Goal: Find specific page/section: Find specific page/section

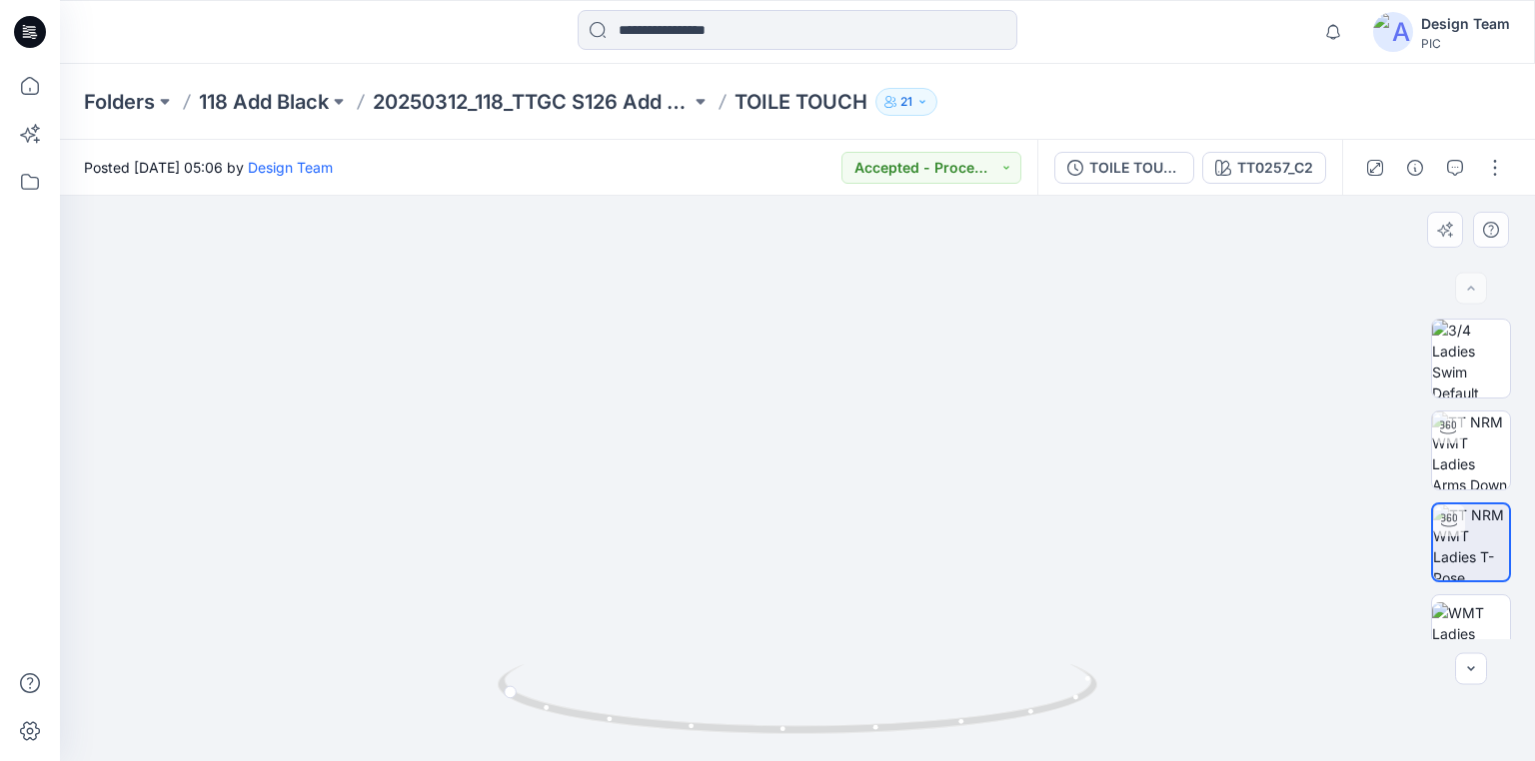
click at [1163, 338] on img at bounding box center [793, 125] width 1610 height 1271
drag, startPoint x: 1047, startPoint y: 712, endPoint x: 807, endPoint y: 710, distance: 239.8
click at [807, 710] on icon at bounding box center [800, 701] width 604 height 75
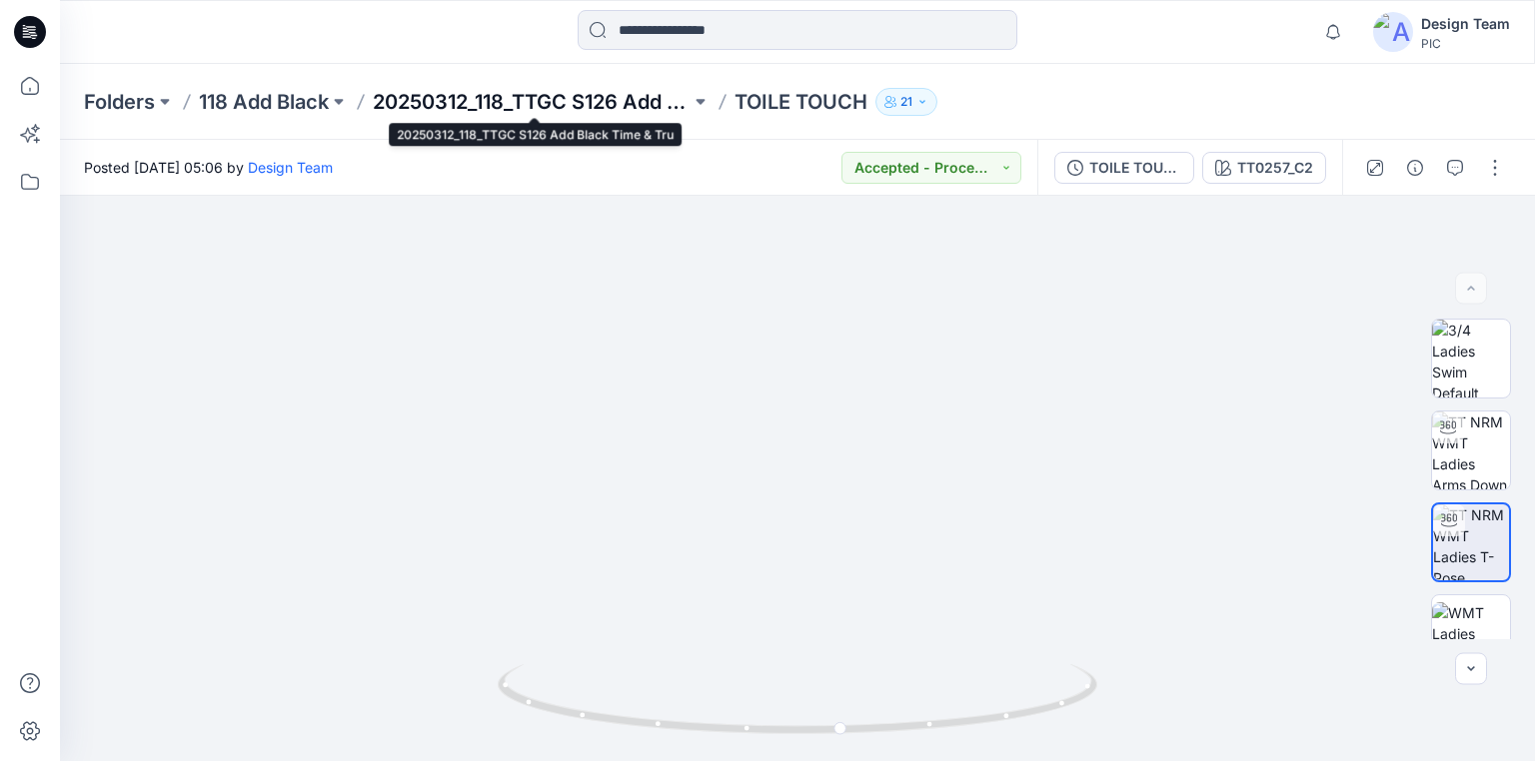
click at [495, 89] on p "20250312_118_TTGC S126 Add Black Time & Tru" at bounding box center [532, 102] width 318 height 28
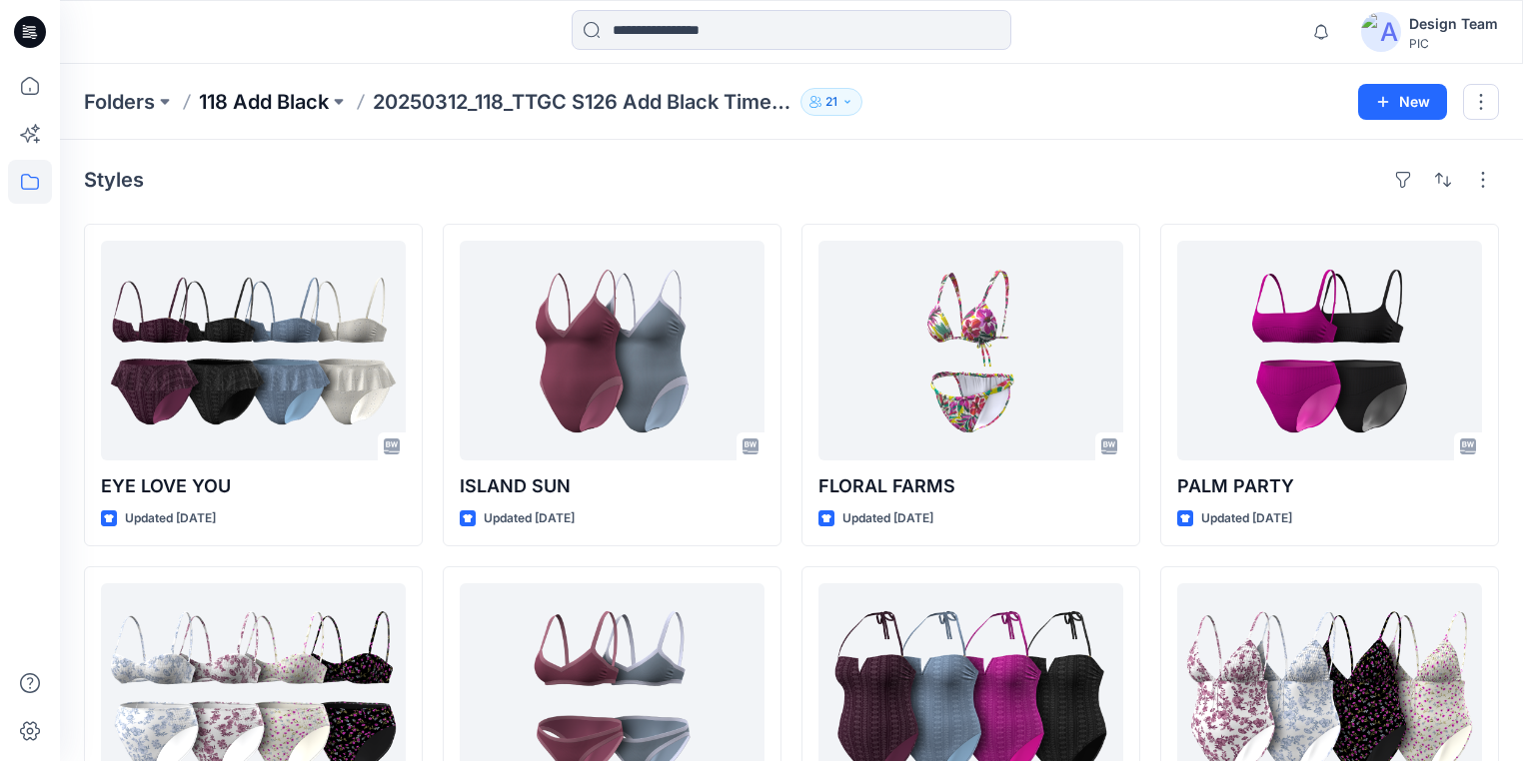
click at [244, 96] on p "118 Add Black" at bounding box center [264, 102] width 130 height 28
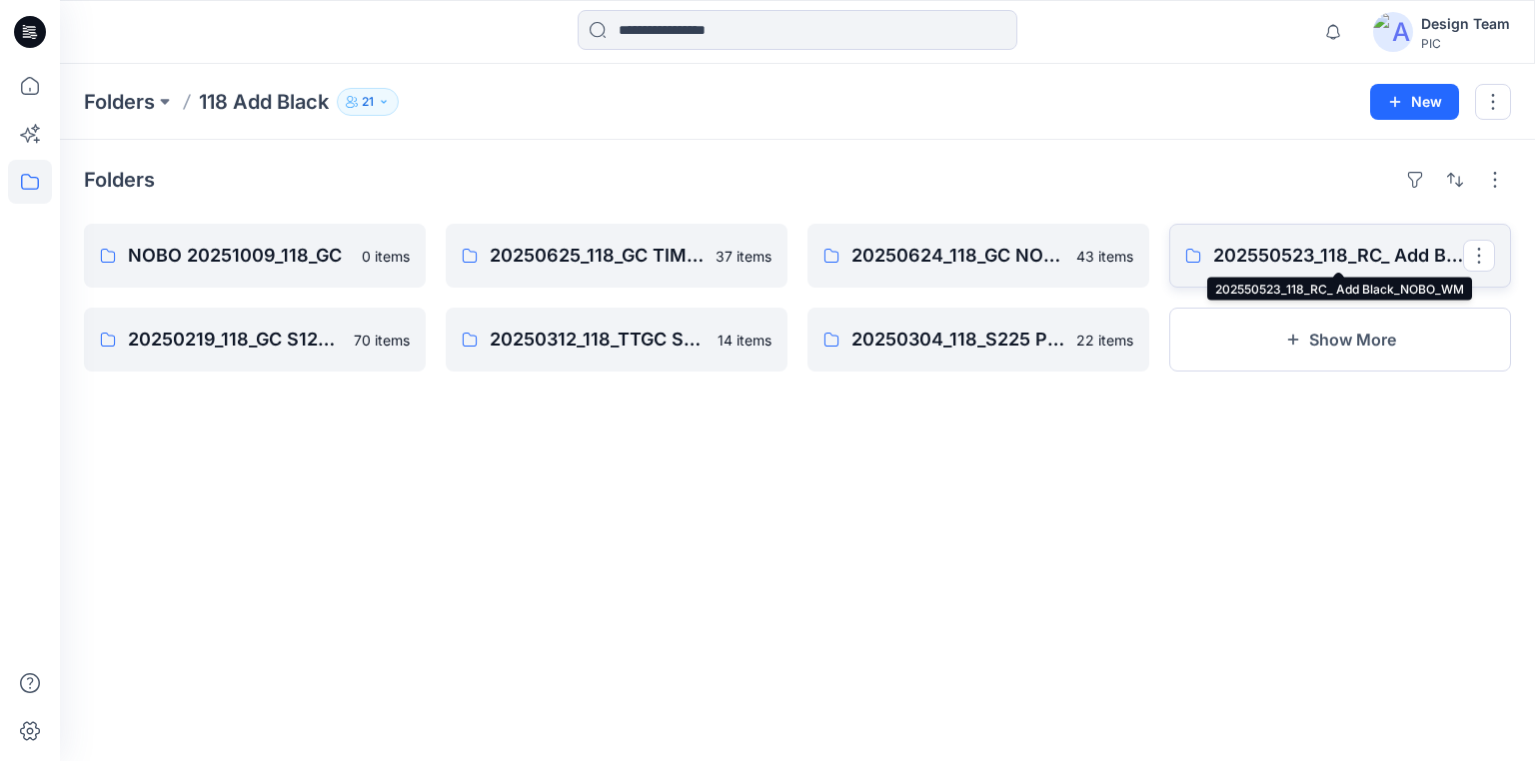
click at [1366, 259] on p "202550523_118_RC_ Add Black_NOBO_WM" at bounding box center [1338, 256] width 250 height 28
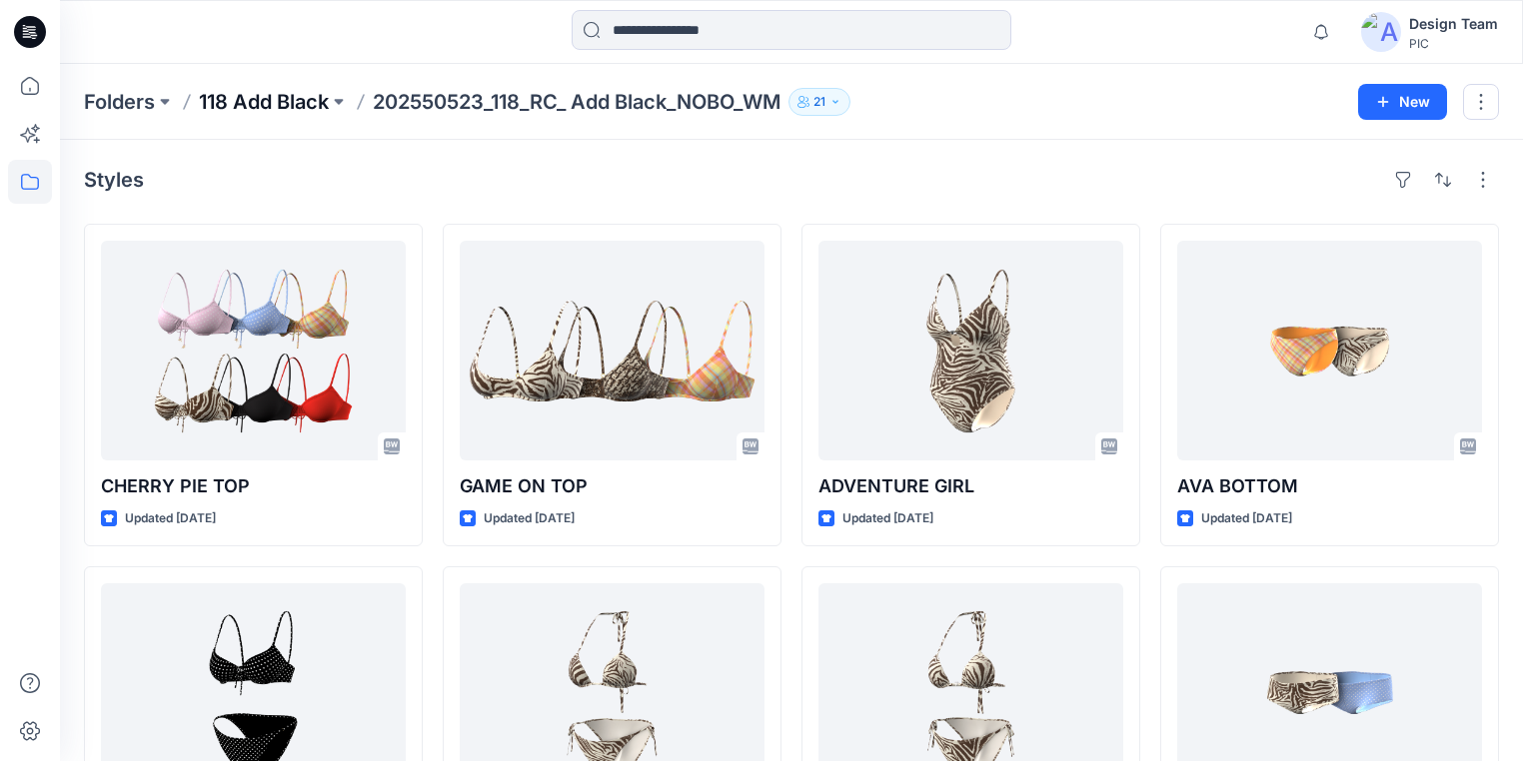
click at [260, 95] on p "118 Add Black" at bounding box center [264, 102] width 130 height 28
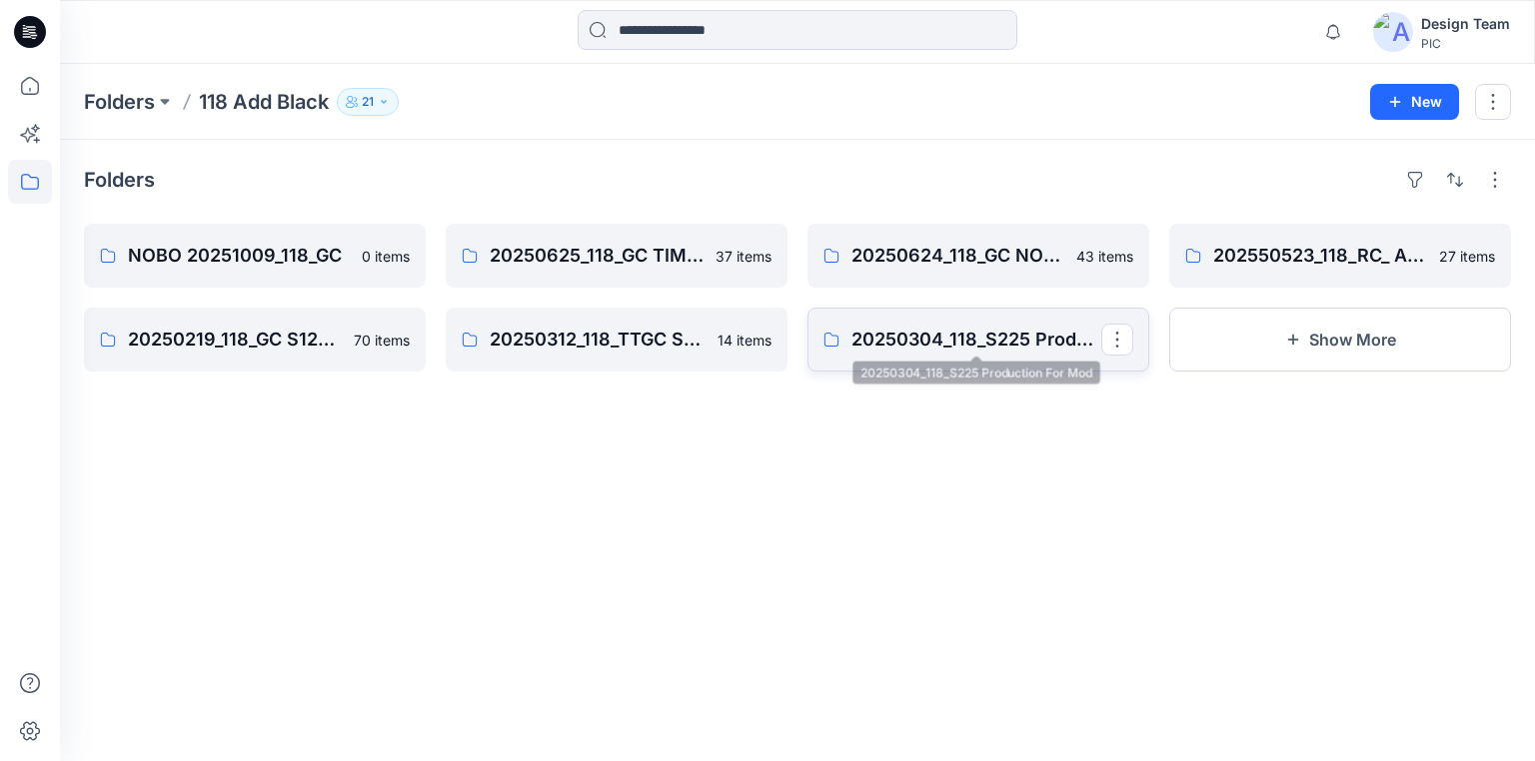
click at [959, 340] on p "20250304_118_S225 Production For Mod" at bounding box center [976, 340] width 250 height 28
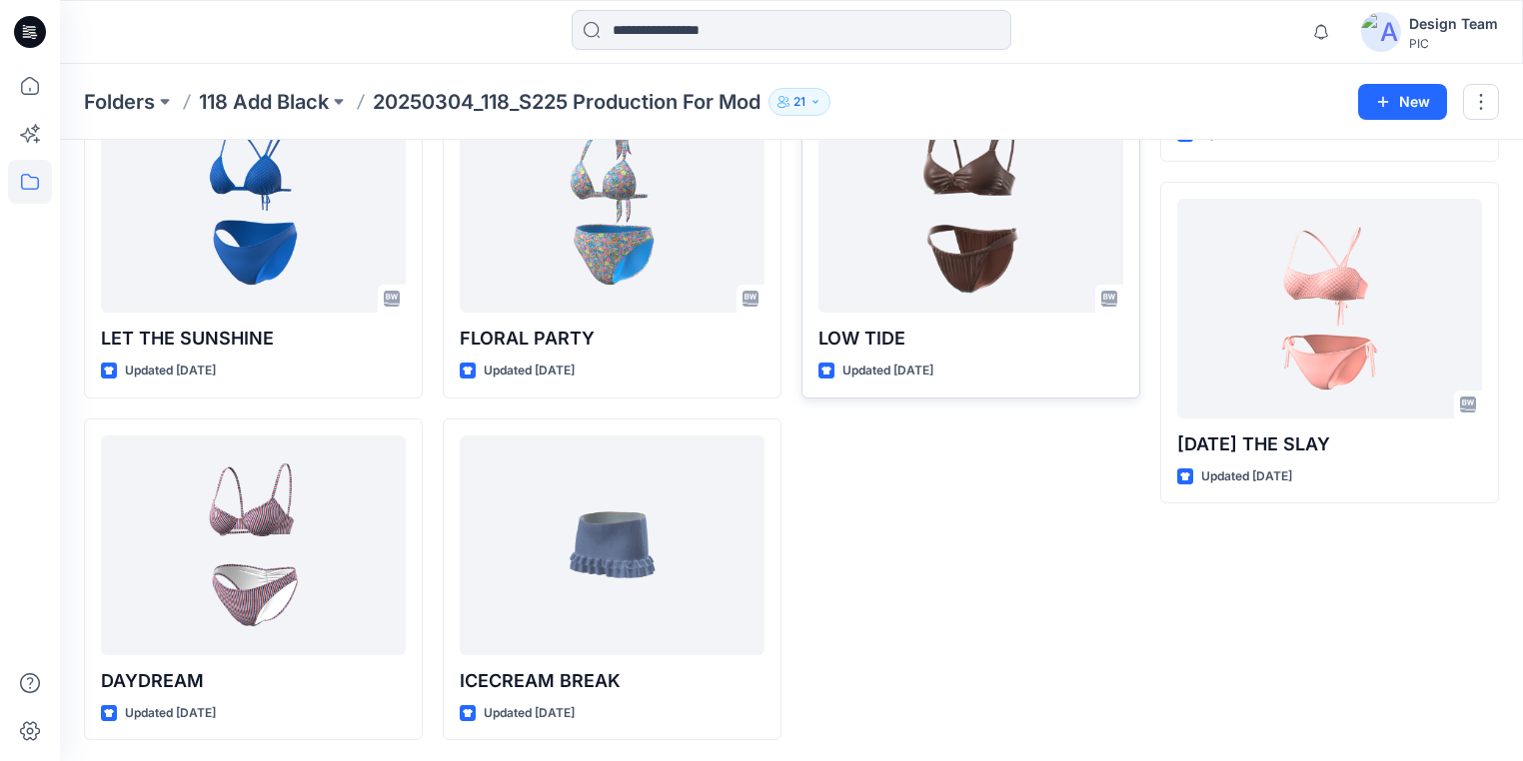
scroll to position [1277, 0]
